Goal: Task Accomplishment & Management: Use online tool/utility

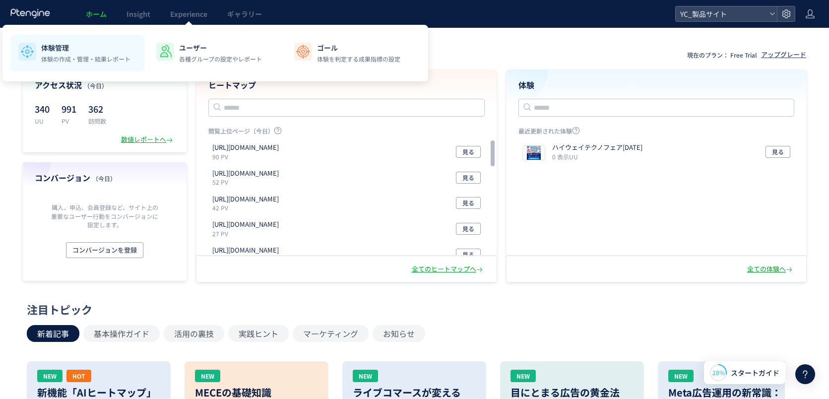
click at [63, 50] on p "体験管理" at bounding box center [85, 48] width 89 height 10
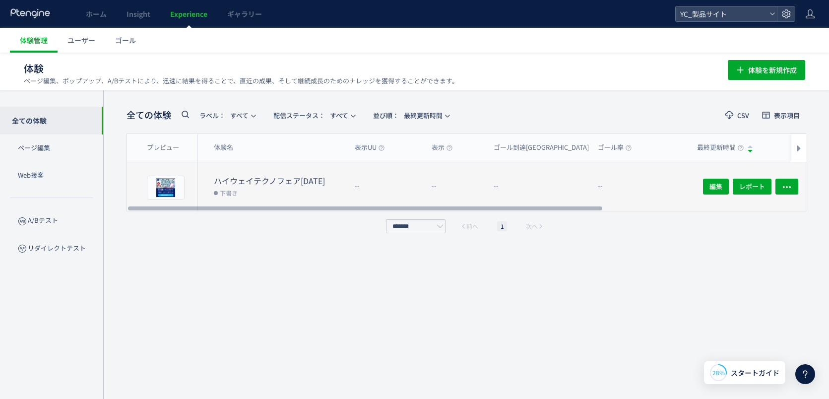
click at [248, 181] on dt "ハイウェイテクノフェア[DATE]" at bounding box center [280, 180] width 133 height 11
click at [165, 183] on span "プレビュー" at bounding box center [166, 187] width 32 height 9
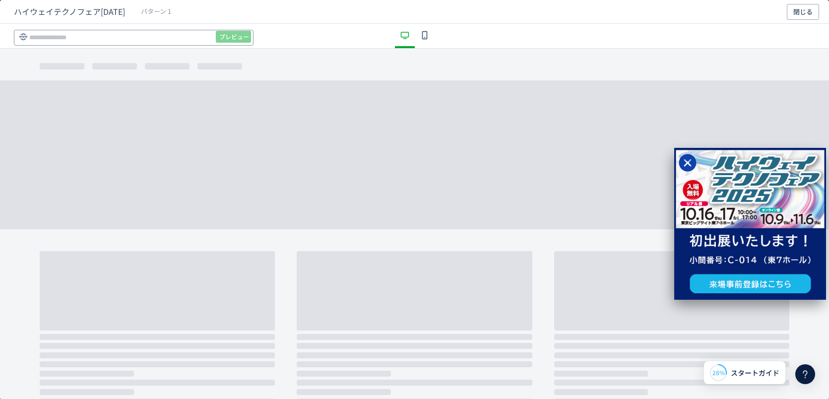
click at [101, 37] on input "dialog" at bounding box center [134, 38] width 240 height 16
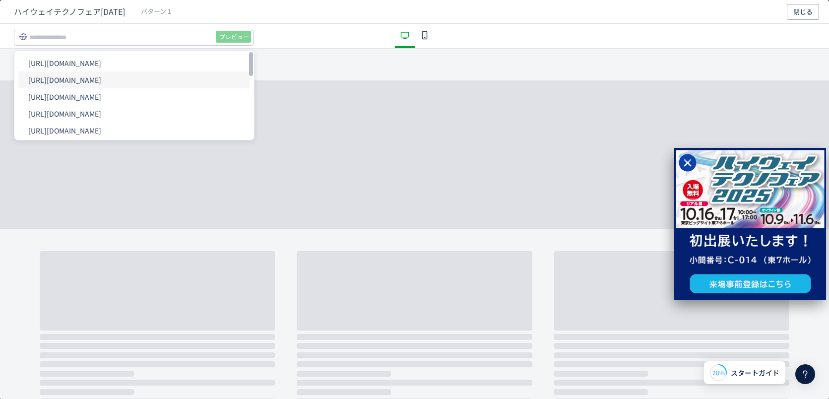
click at [116, 84] on li "[URL][DOMAIN_NAME]" at bounding box center [134, 79] width 232 height 17
type input "**********"
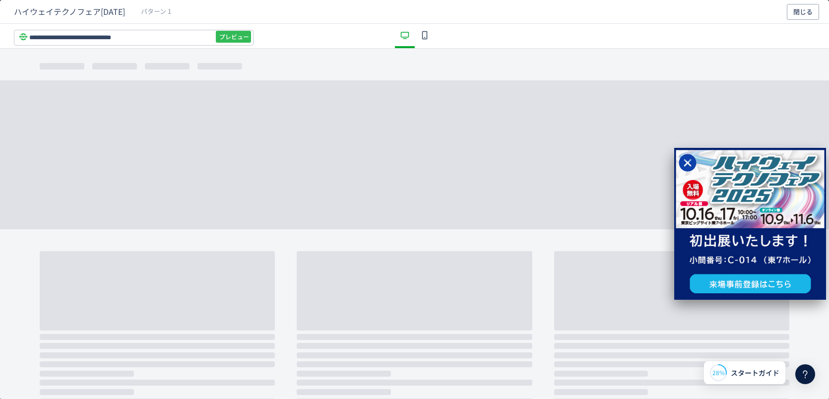
click at [234, 36] on span "プレビュー" at bounding box center [234, 37] width 30 height 16
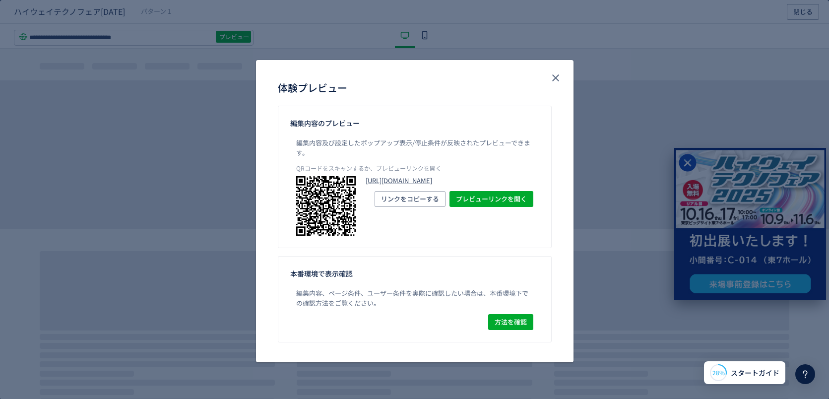
click at [486, 185] on link "[URL][DOMAIN_NAME]" at bounding box center [450, 180] width 168 height 9
click at [452, 182] on link "[URL][DOMAIN_NAME]" at bounding box center [450, 180] width 168 height 9
click at [554, 72] on icon "close" at bounding box center [556, 78] width 12 height 12
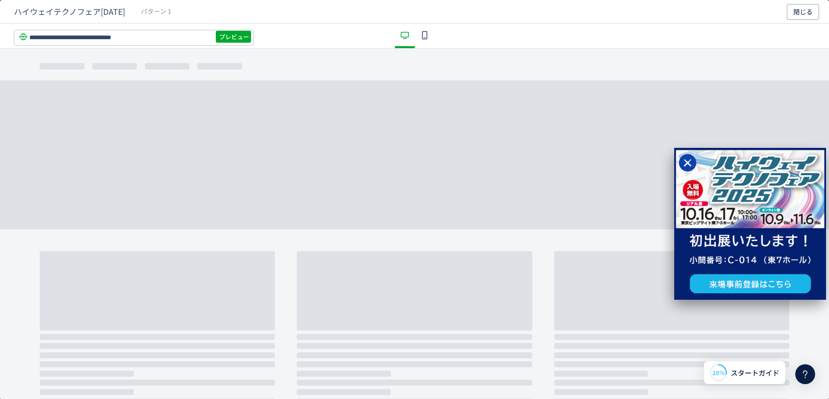
scroll to position [0, 0]
click at [615, 51] on div "dialog" at bounding box center [414, 224] width 829 height 350
click at [688, 162] on icon "dialog" at bounding box center [688, 163] width 20 height 20
click at [484, 71] on div "dialog" at bounding box center [414, 224] width 829 height 350
click at [813, 14] on button "閉じる" at bounding box center [803, 12] width 32 height 16
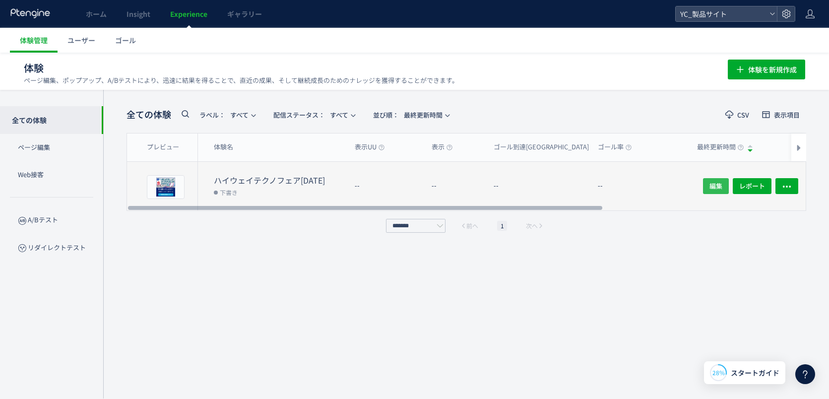
click at [717, 185] on span "編集" at bounding box center [716, 186] width 13 height 16
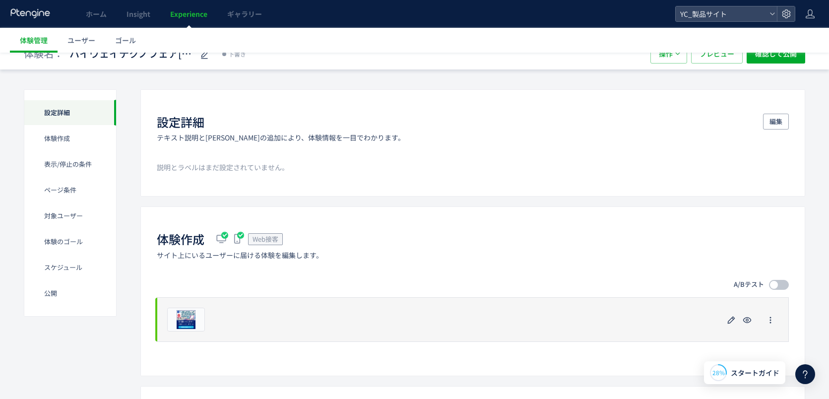
scroll to position [37, 0]
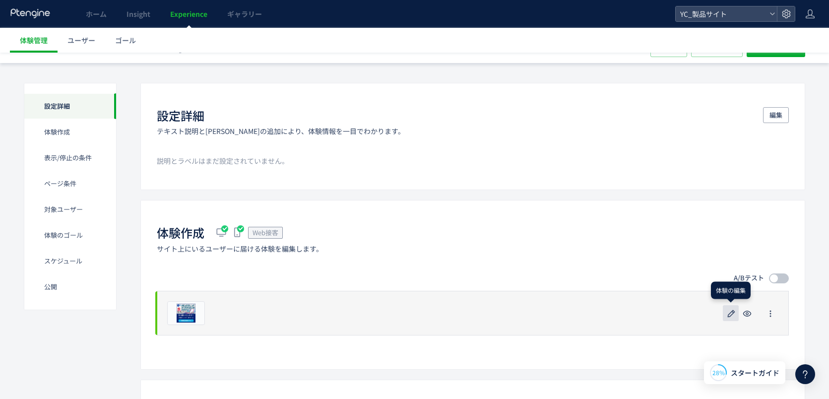
click at [732, 316] on icon "button" at bounding box center [732, 314] width 12 height 12
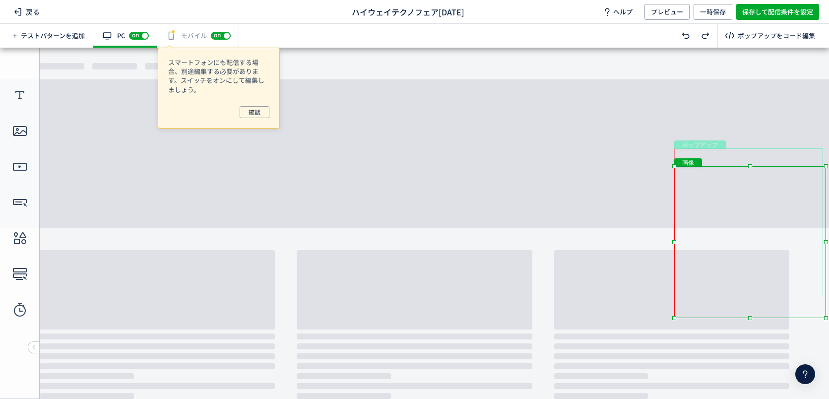
drag, startPoint x: 749, startPoint y: 174, endPoint x: 749, endPoint y: 189, distance: 14.9
click at [749, 189] on div "画像" at bounding box center [750, 242] width 152 height 152
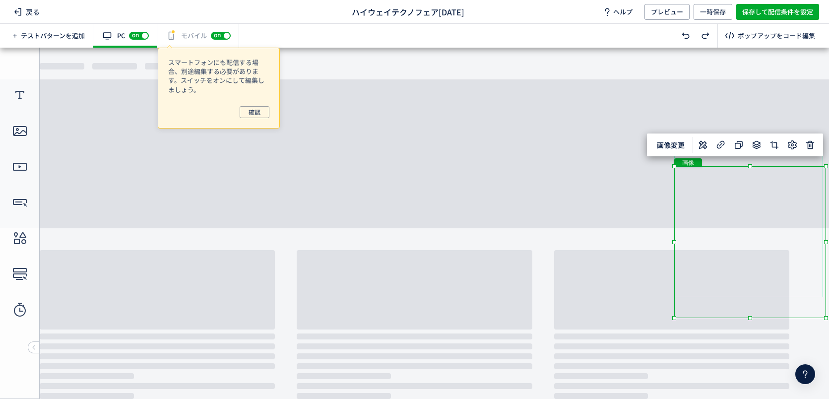
click at [570, 164] on body "undefined ポップアップ undefined ポップアップ クローズボタン 画像" at bounding box center [414, 223] width 829 height 351
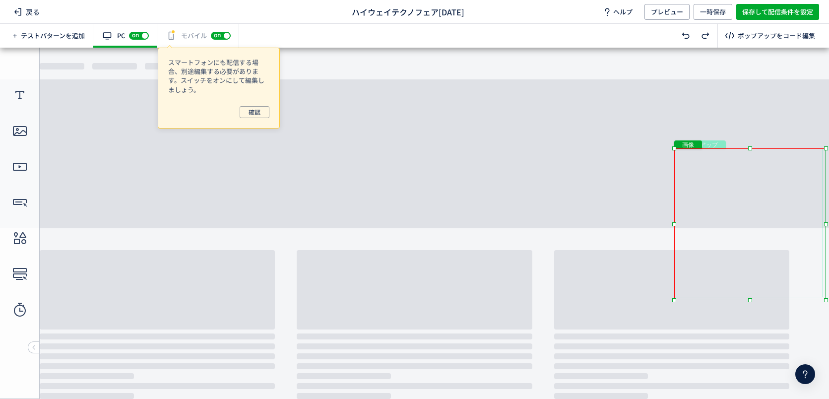
drag, startPoint x: 753, startPoint y: 304, endPoint x: 754, endPoint y: 285, distance: 19.4
click at [754, 285] on div "画像" at bounding box center [750, 224] width 152 height 152
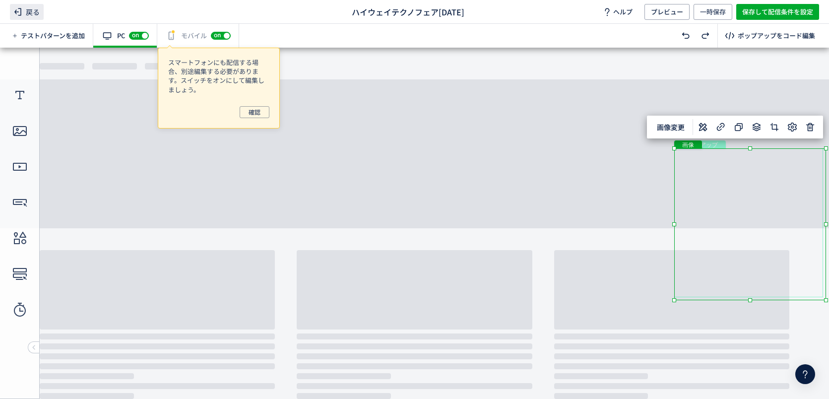
click at [30, 14] on span "戻る" at bounding box center [27, 12] width 34 height 16
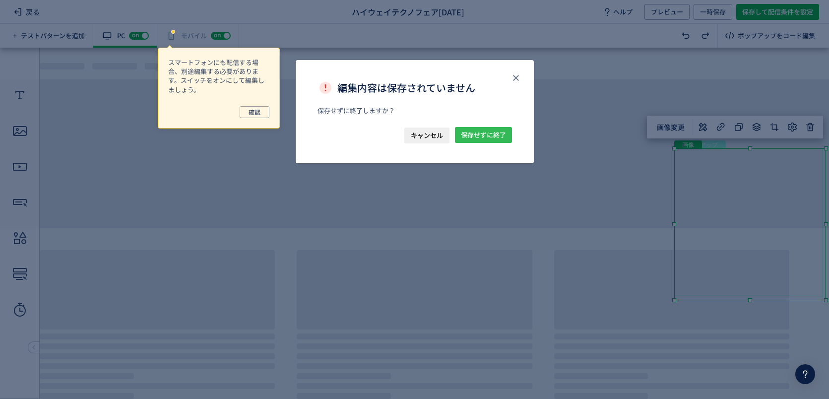
click at [484, 136] on span "保存せずに終了" at bounding box center [483, 135] width 45 height 16
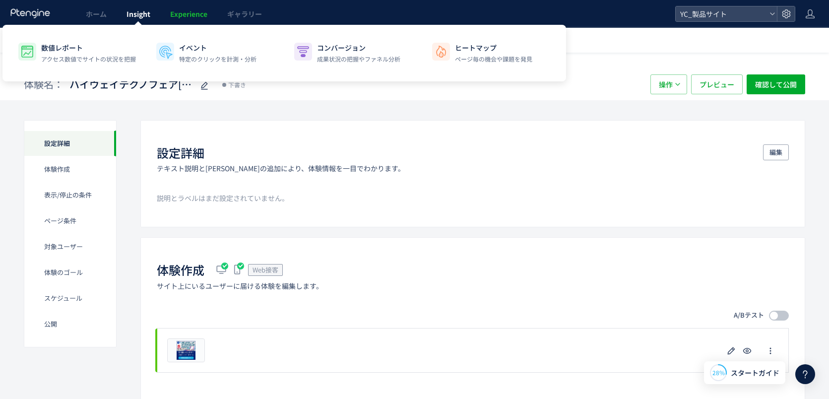
click at [141, 19] on link "Insight" at bounding box center [139, 14] width 44 height 28
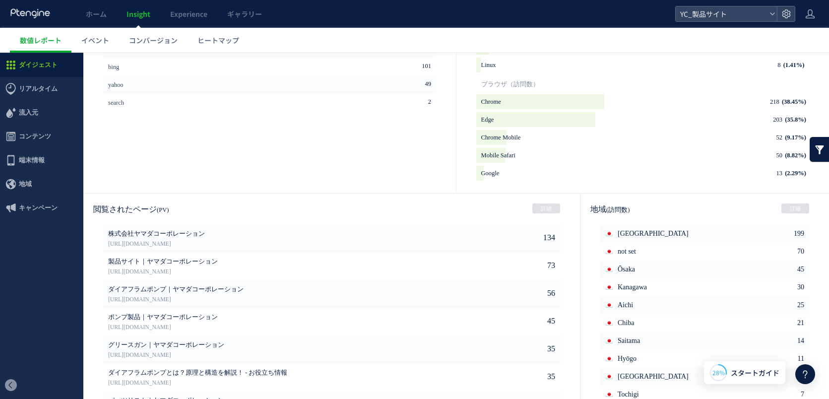
scroll to position [451, 0]
click at [162, 234] on span "株式会社ヤマダコーポレーション" at bounding box center [287, 233] width 358 height 9
click at [515, 238] on icon at bounding box center [519, 238] width 10 height 10
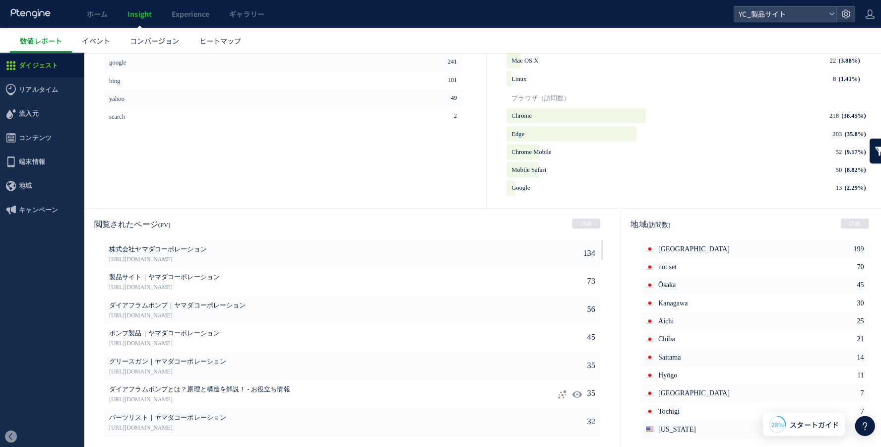
scroll to position [437, 0]
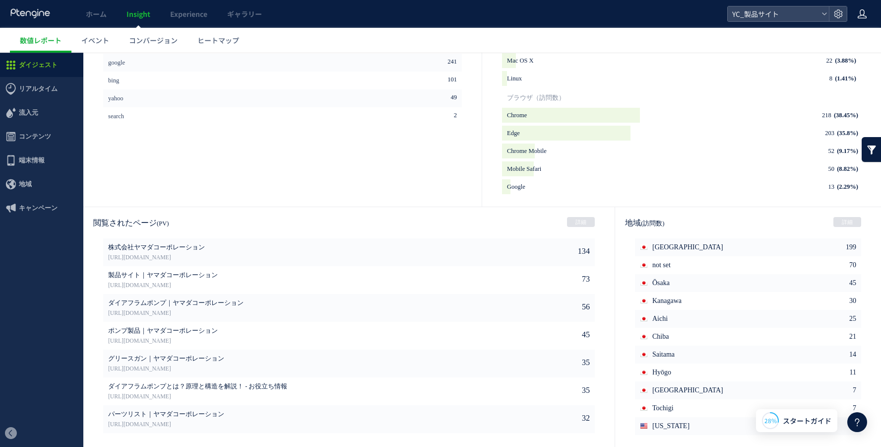
click at [829, 13] on icon at bounding box center [863, 14] width 10 height 10
click at [829, 11] on icon at bounding box center [839, 14] width 10 height 10
